Goal: Check status: Check status

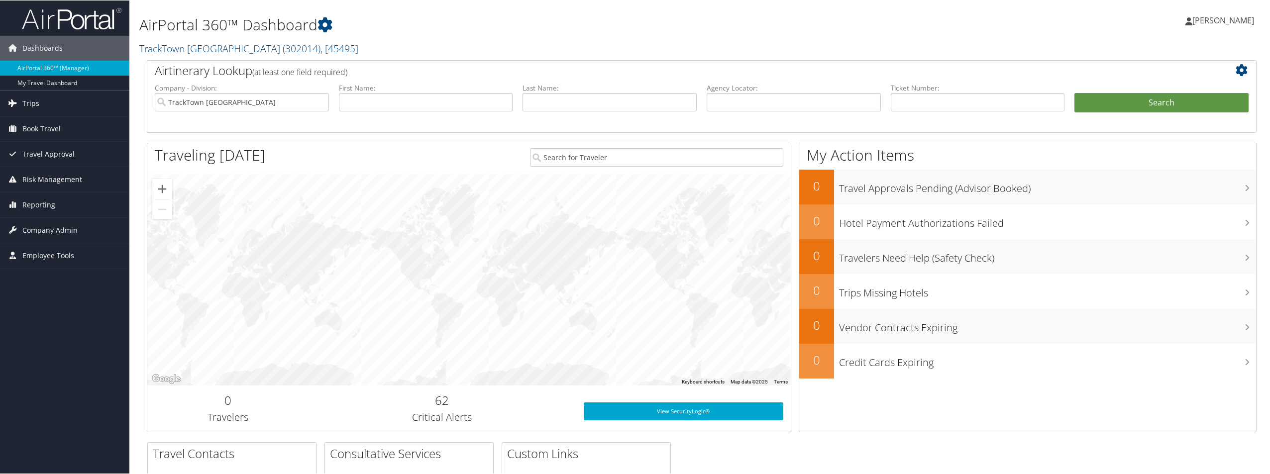
click at [27, 103] on span "Trips" at bounding box center [30, 103] width 17 height 25
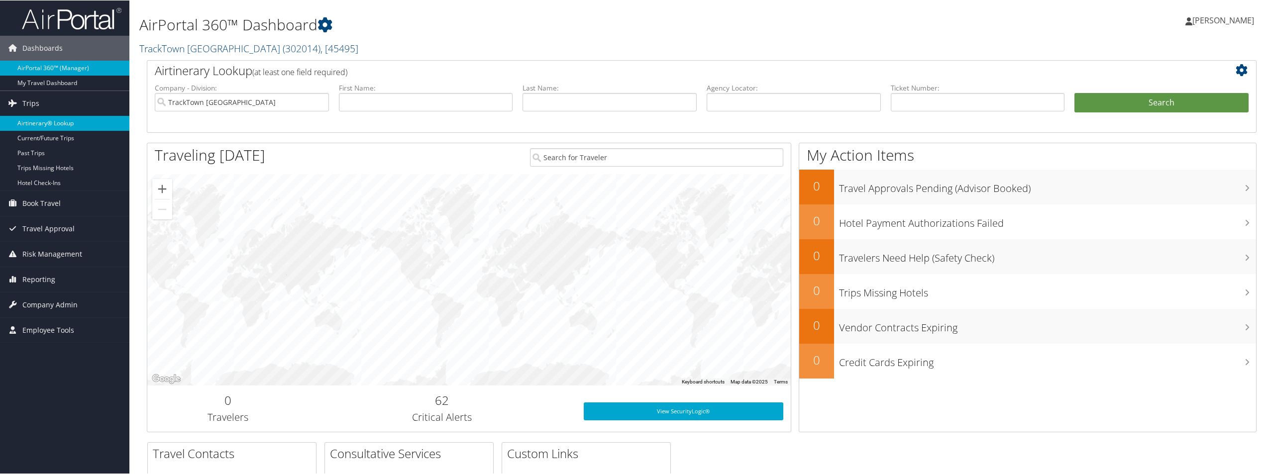
click at [45, 123] on link "Airtinerary® Lookup" at bounding box center [64, 122] width 129 height 15
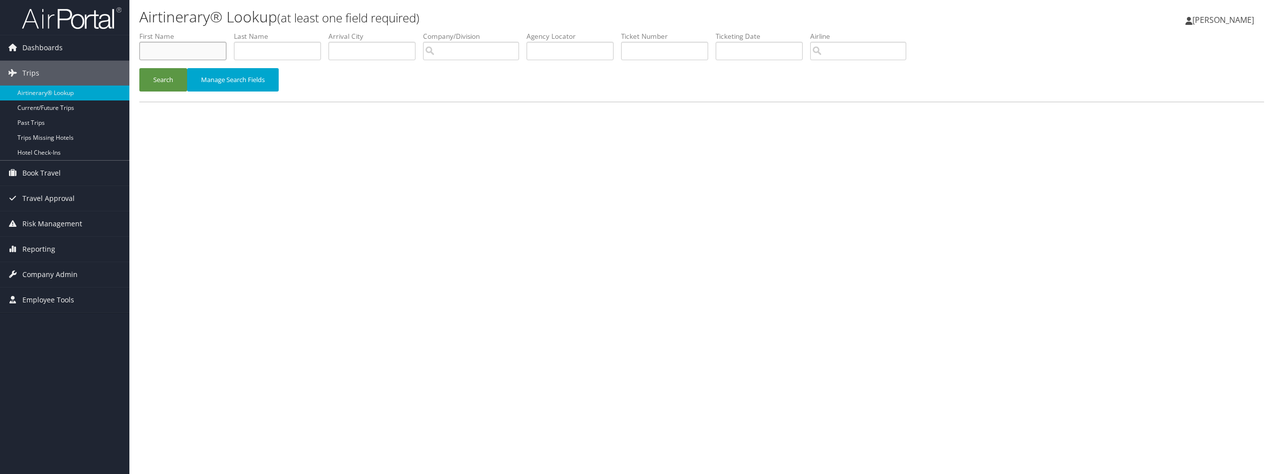
click at [177, 50] on input "text" at bounding box center [182, 51] width 87 height 18
type input "Kelcey"
type input "McKinney"
click at [139, 68] on button "Search" at bounding box center [163, 79] width 48 height 23
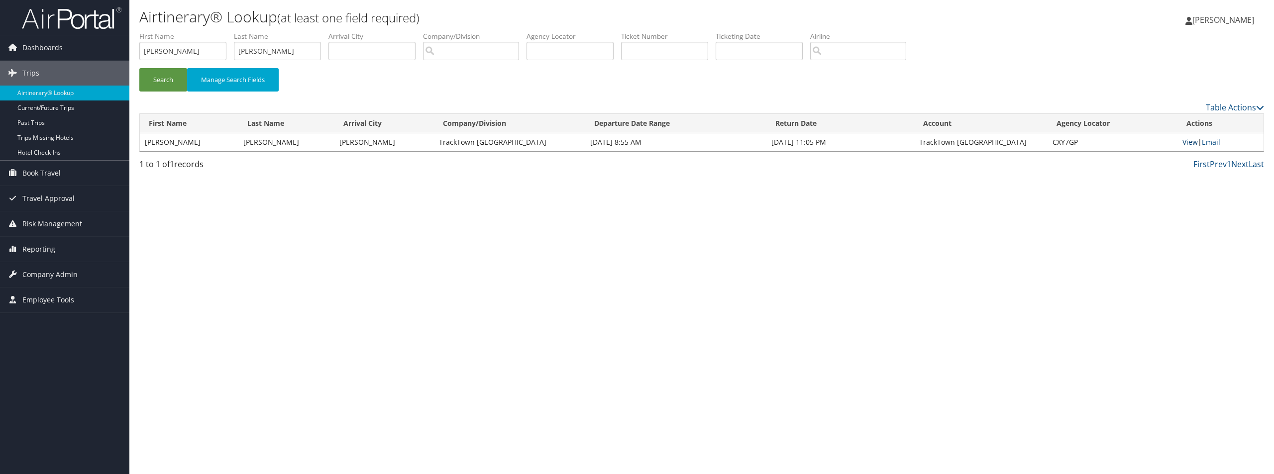
click at [1188, 141] on link "View" at bounding box center [1189, 141] width 15 height 9
click at [1193, 144] on link "View" at bounding box center [1189, 141] width 15 height 9
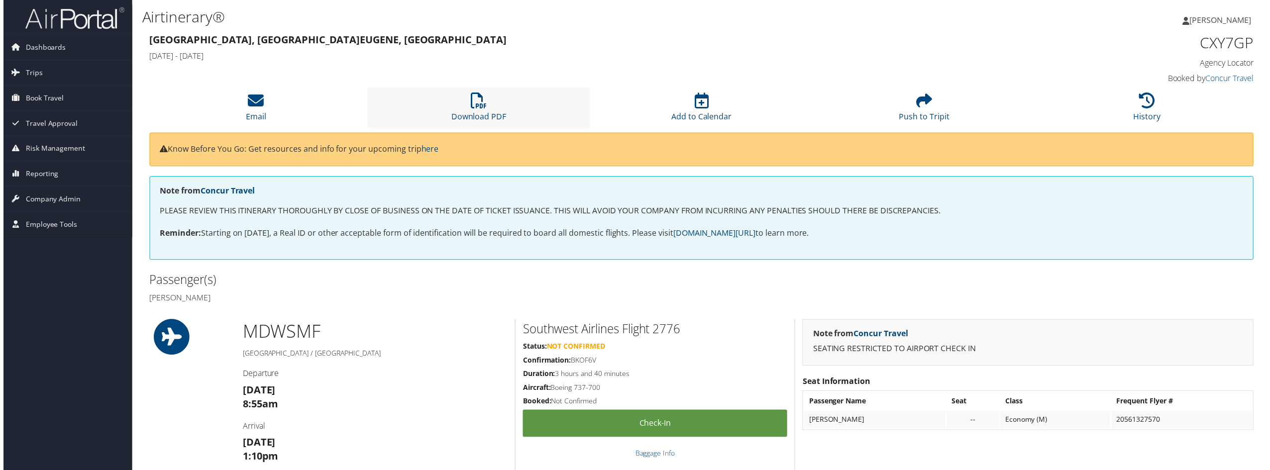
click at [493, 102] on li "Download PDF" at bounding box center [478, 108] width 224 height 40
